Goal: Information Seeking & Learning: Learn about a topic

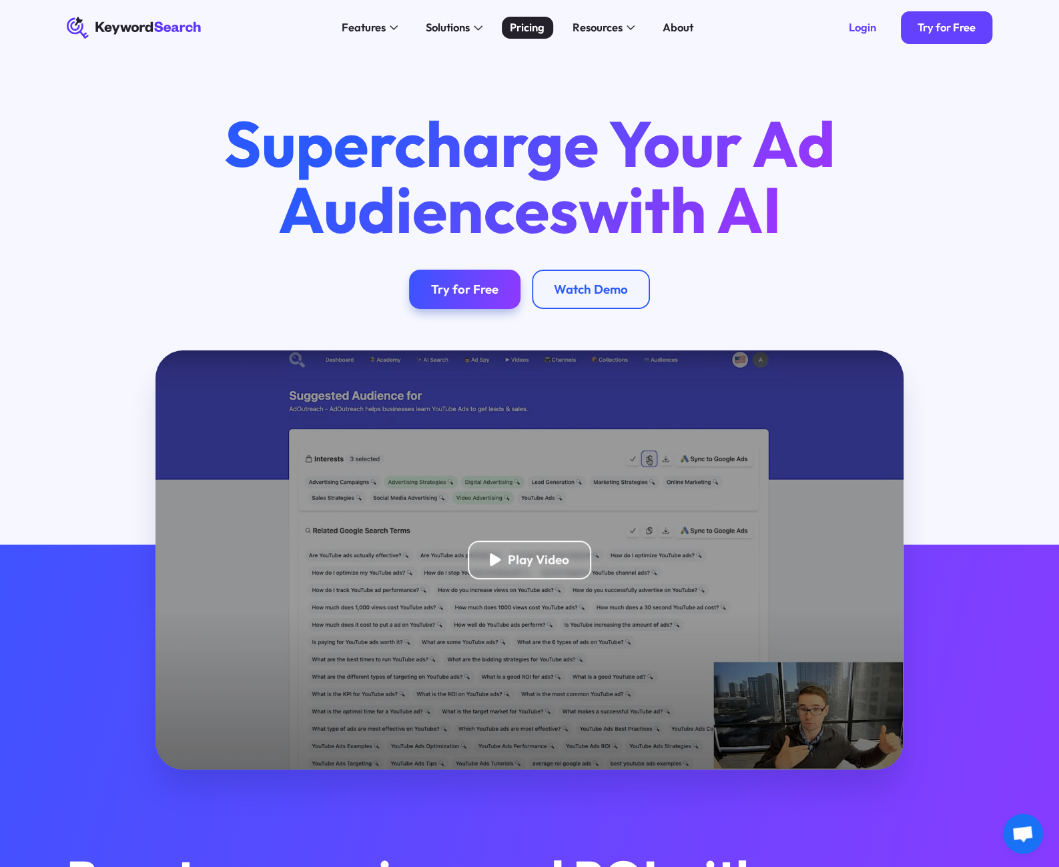
click at [521, 31] on div "Pricing" at bounding box center [527, 27] width 35 height 17
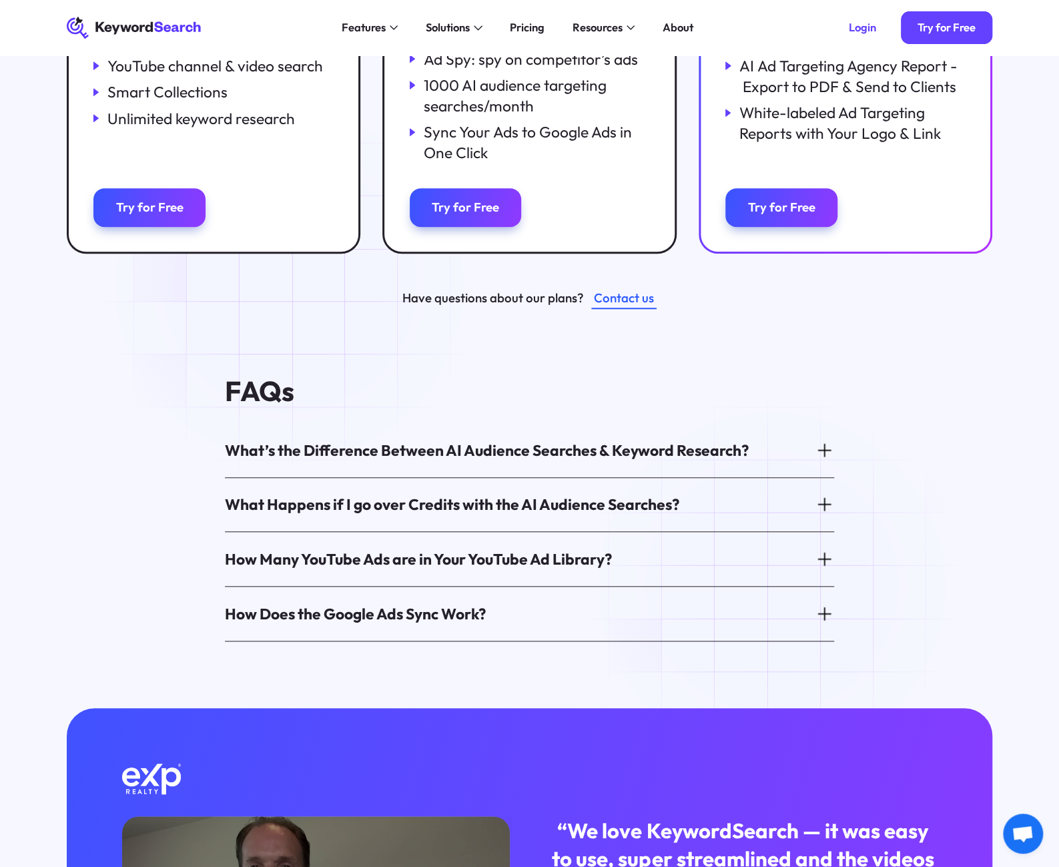
scroll to position [125, 0]
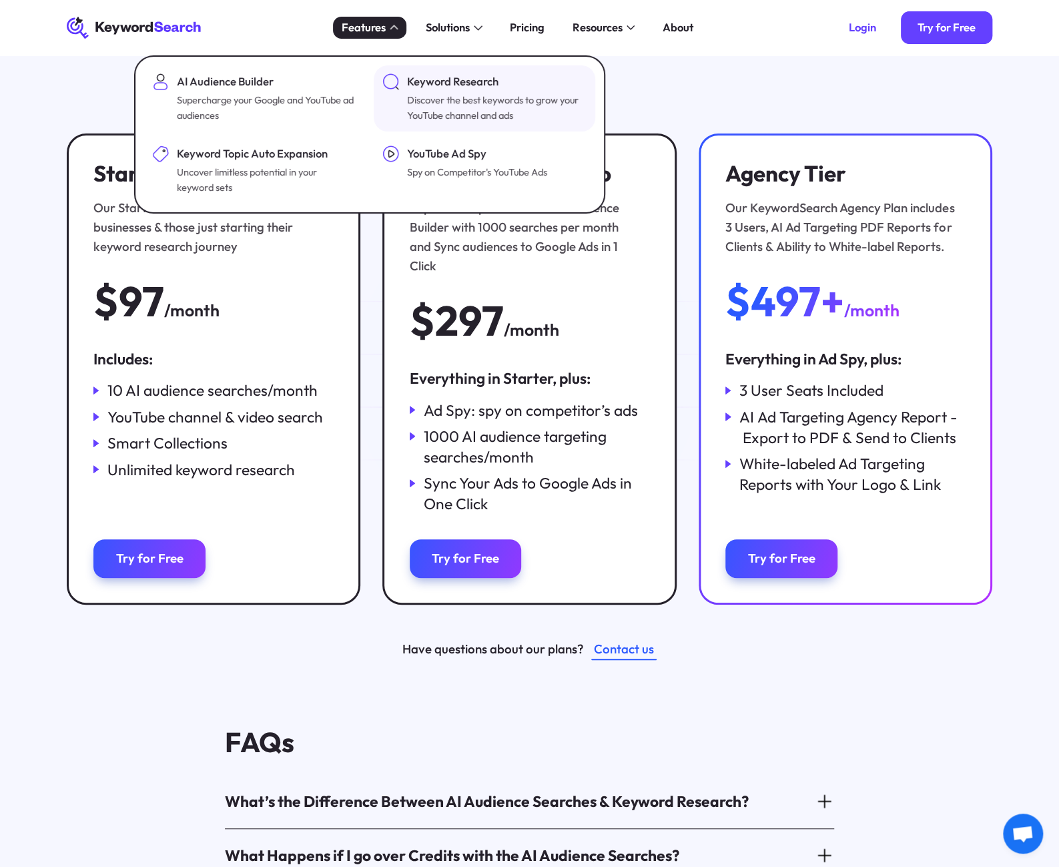
click at [455, 81] on div "Keyword Research" at bounding box center [495, 81] width 177 height 17
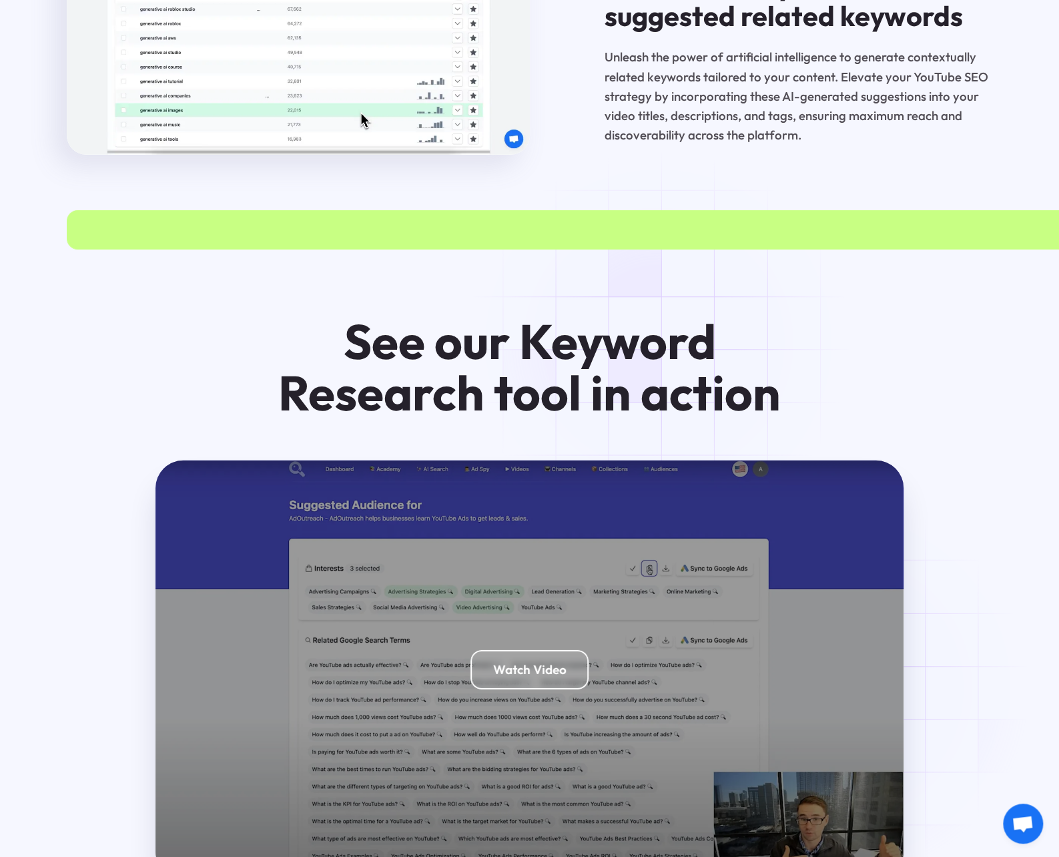
scroll to position [2535, 0]
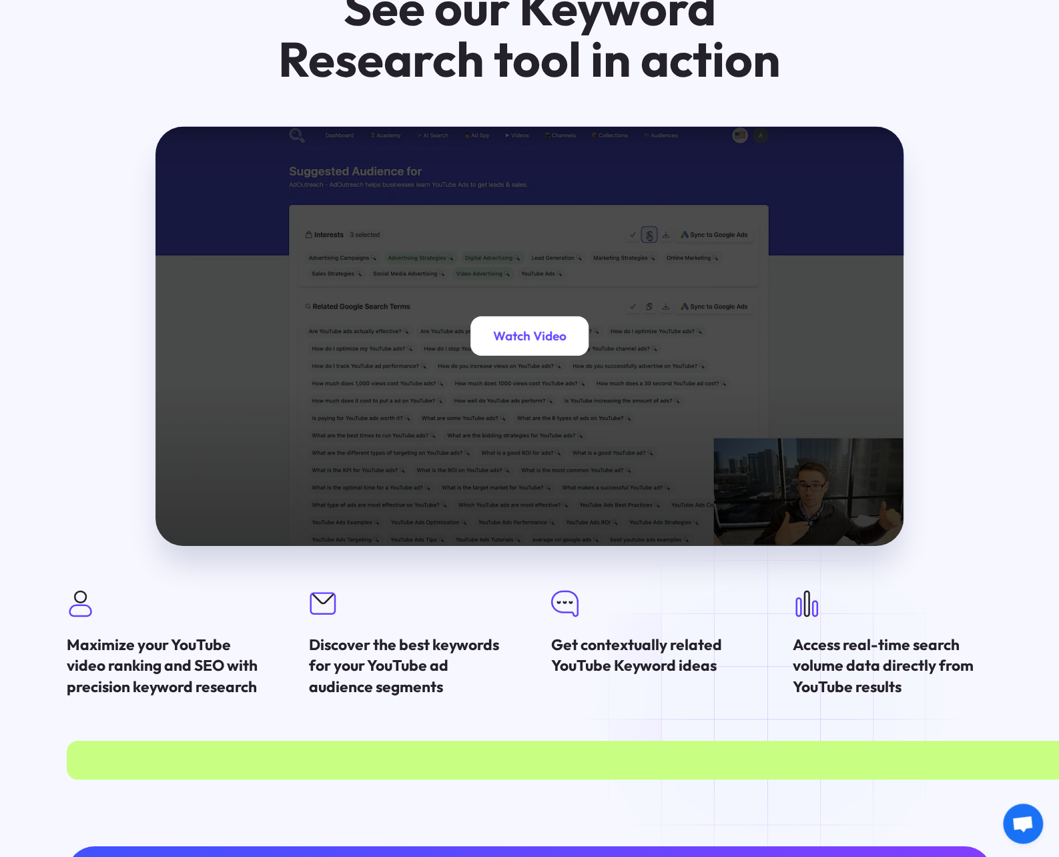
click at [550, 316] on div "Watch Video" at bounding box center [528, 335] width 117 height 39
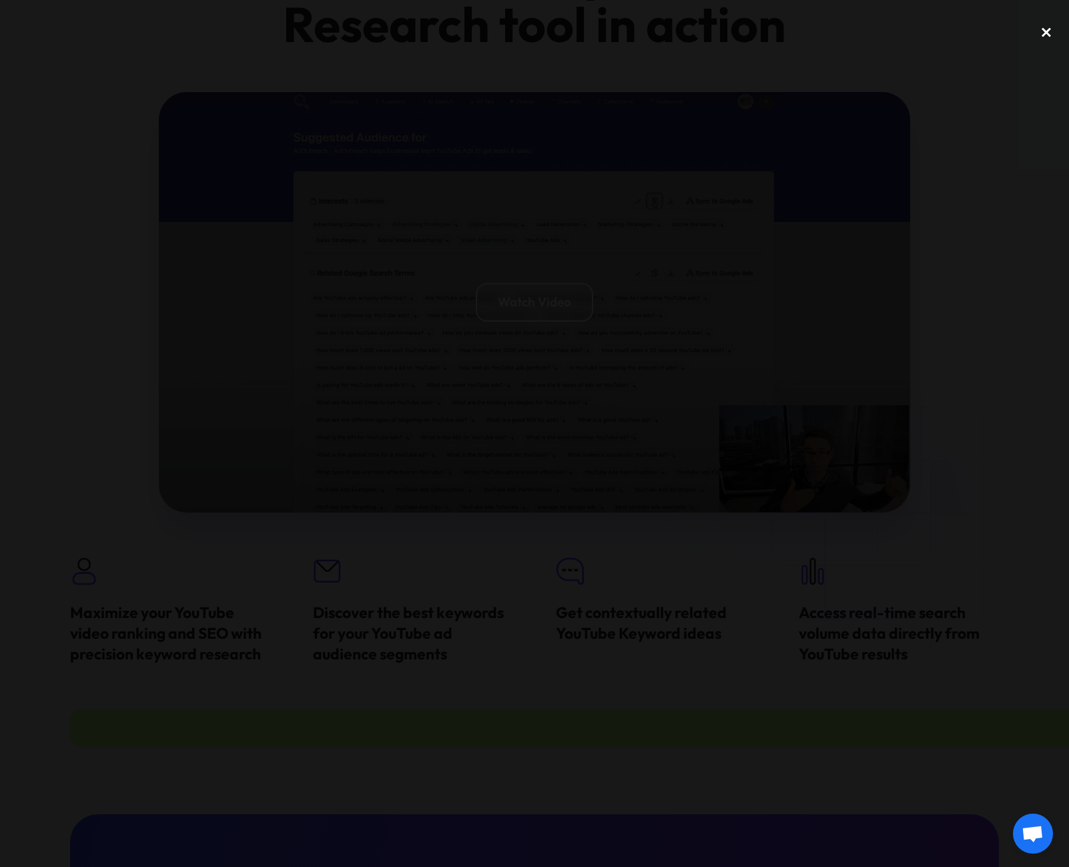
click at [1041, 31] on div "close lightbox" at bounding box center [1045, 31] width 45 height 29
